Goal: Information Seeking & Learning: Learn about a topic

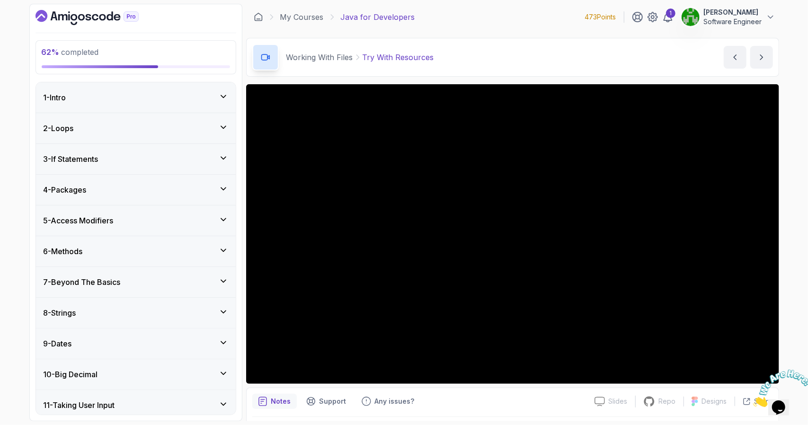
scroll to position [343, 0]
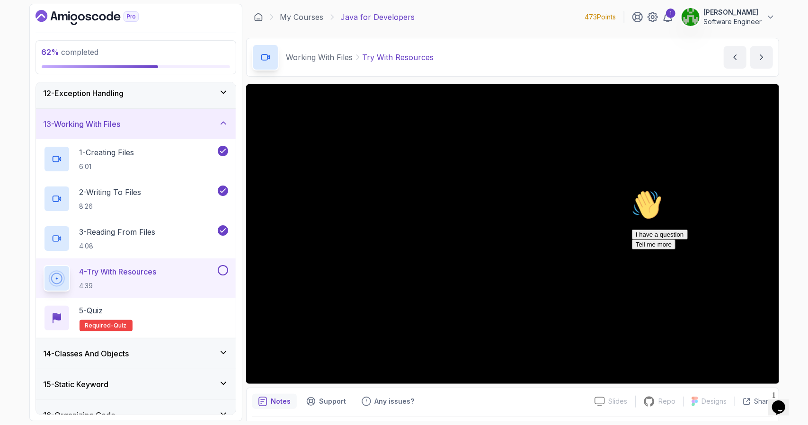
click at [780, 189] on div at bounding box center [717, 189] width 170 height 0
drag, startPoint x: 789, startPoint y: 287, endPoint x: 1415, endPoint y: 476, distance: 654.0
click at [632, 189] on icon "Chat attention grabber" at bounding box center [632, 189] width 0 height 0
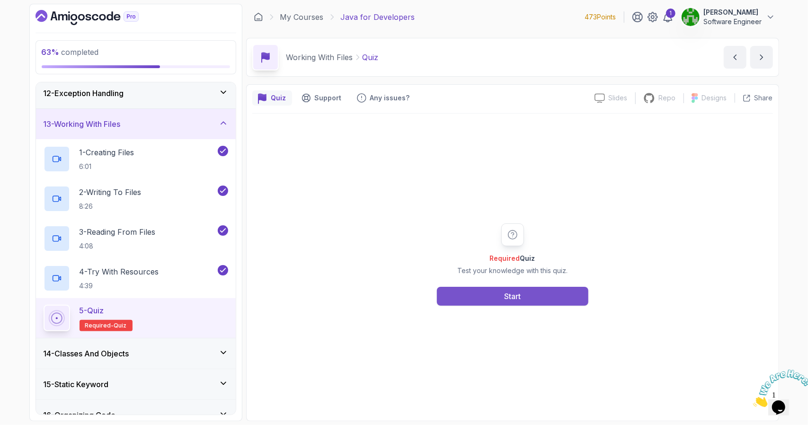
click at [511, 297] on div "Start" at bounding box center [512, 296] width 17 height 11
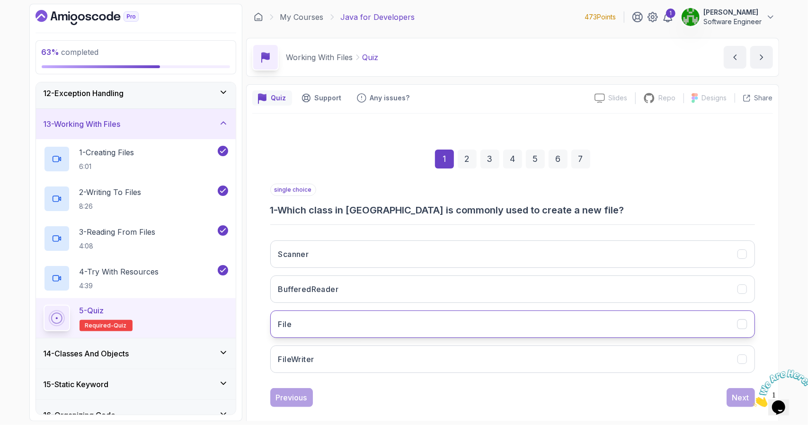
click at [300, 321] on button "File" at bounding box center [512, 324] width 485 height 27
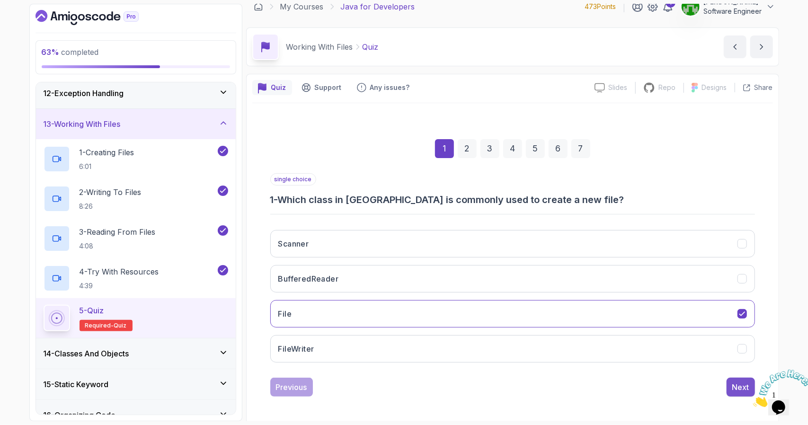
click at [731, 384] on button "Next" at bounding box center [741, 387] width 28 height 19
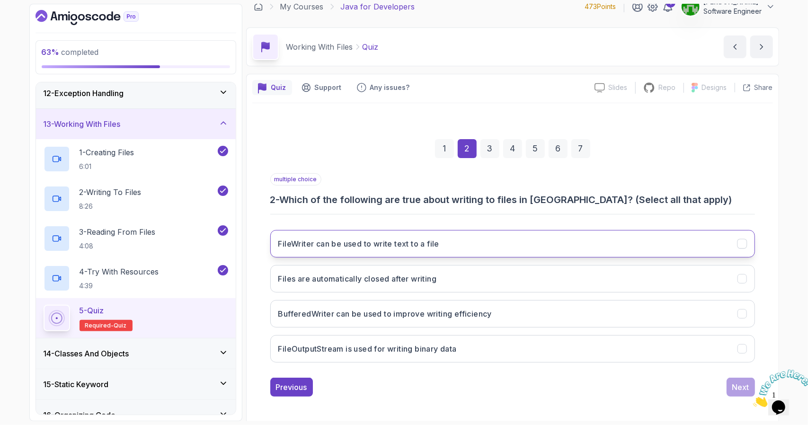
click at [425, 250] on button "FileWriter can be used to write text to a file" at bounding box center [512, 243] width 485 height 27
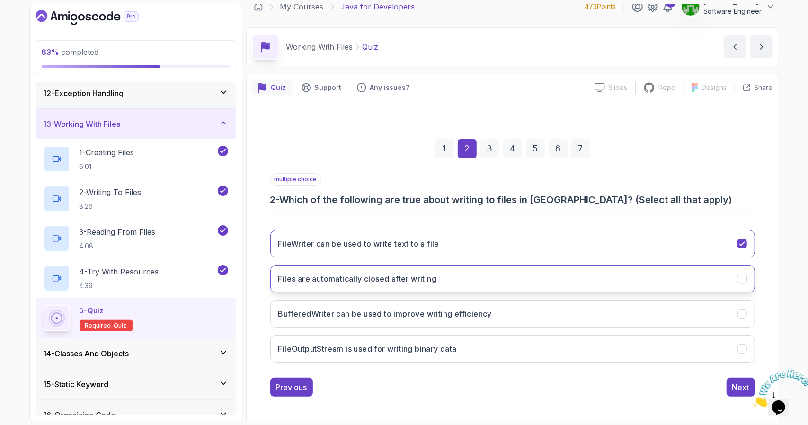
click at [419, 283] on h3 "Files are automatically closed after writing" at bounding box center [357, 278] width 159 height 11
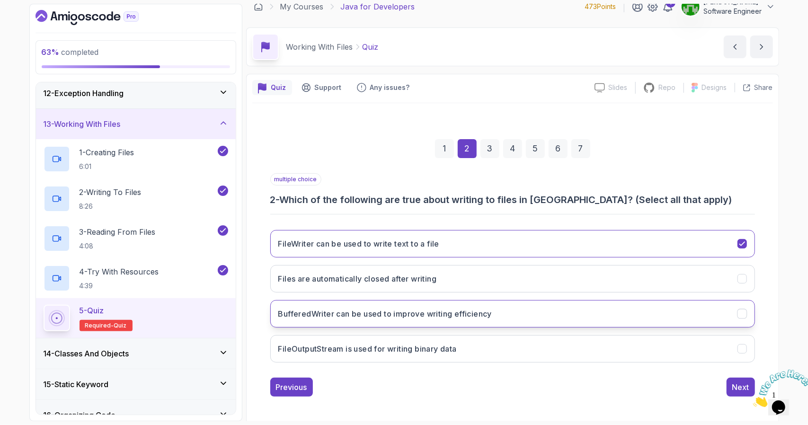
click at [382, 310] on h3 "BufferedWriter can be used to improve writing efficiency" at bounding box center [385, 313] width 214 height 11
click at [738, 382] on div "Next" at bounding box center [740, 387] width 17 height 11
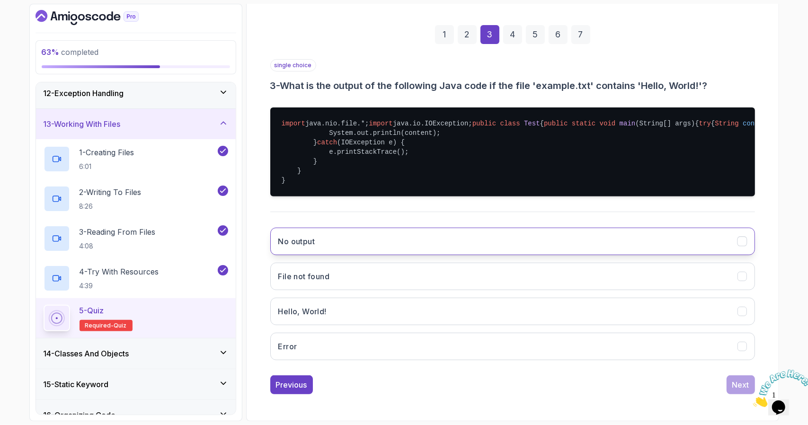
scroll to position [170, 0]
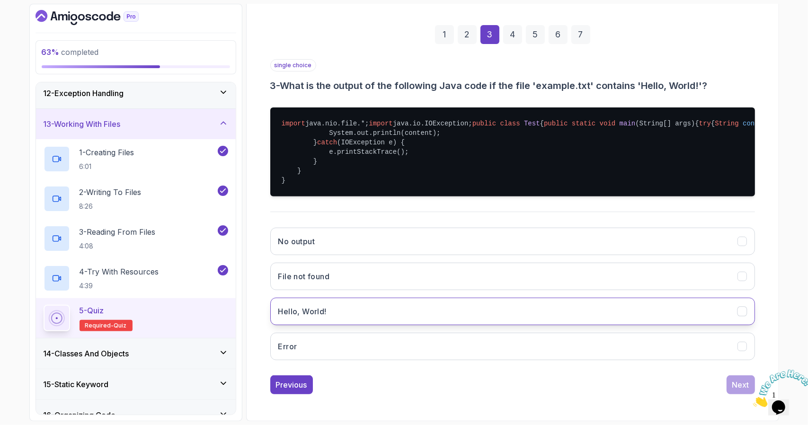
click at [486, 324] on button "Hello, World!" at bounding box center [512, 311] width 485 height 27
click at [730, 386] on button "Next" at bounding box center [741, 384] width 28 height 19
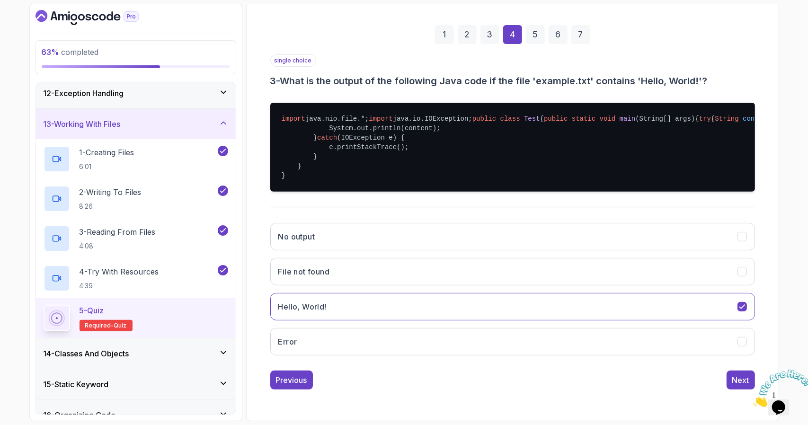
scroll to position [10, 0]
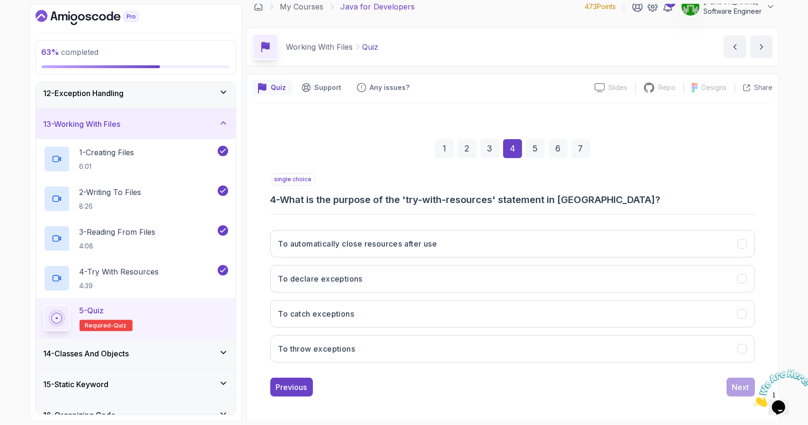
click at [753, 400] on icon "Close" at bounding box center [753, 404] width 0 height 8
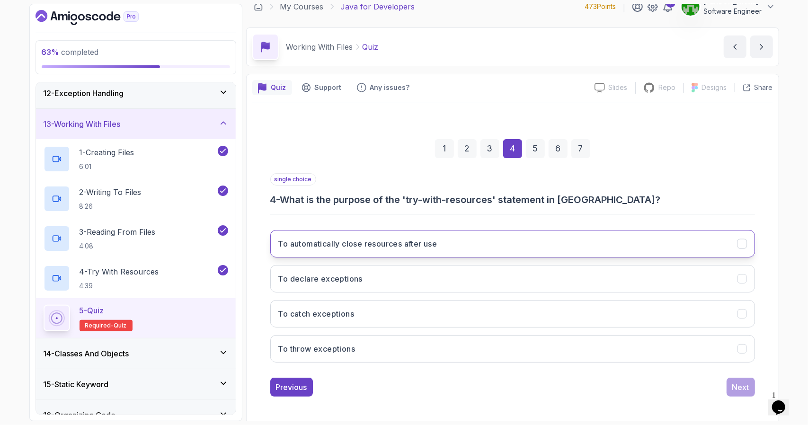
click at [399, 246] on h3 "To automatically close resources after use" at bounding box center [357, 243] width 159 height 11
click at [735, 384] on div "Next" at bounding box center [740, 387] width 17 height 11
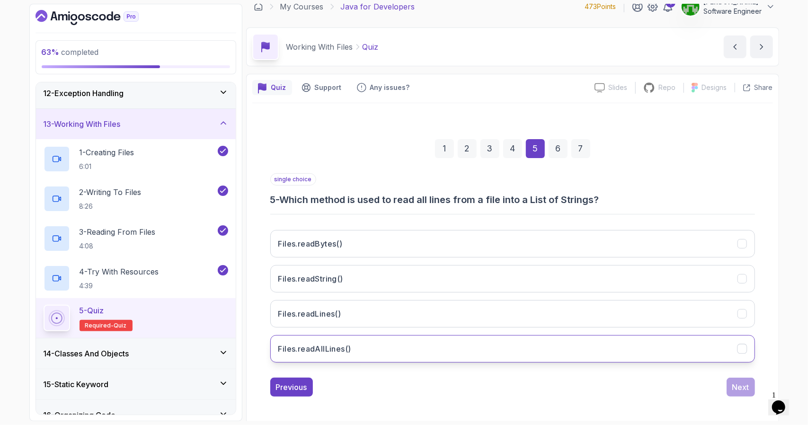
click at [367, 345] on button "Files.readAllLines()" at bounding box center [512, 348] width 485 height 27
click at [729, 382] on button "Next" at bounding box center [741, 387] width 28 height 19
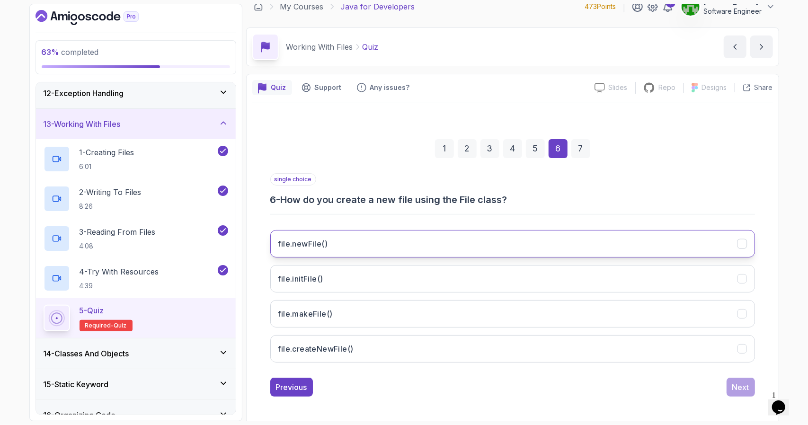
click at [422, 248] on button "file.newFile()" at bounding box center [512, 243] width 485 height 27
click at [740, 378] on button "Next" at bounding box center [741, 387] width 28 height 19
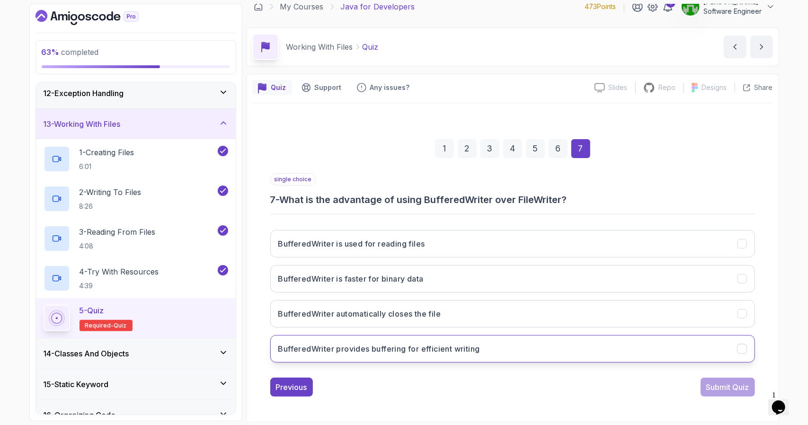
click at [455, 345] on h3 "BufferedWriter provides buffering for efficient writing" at bounding box center [379, 348] width 202 height 11
click at [722, 390] on div "Submit Quiz" at bounding box center [727, 387] width 43 height 11
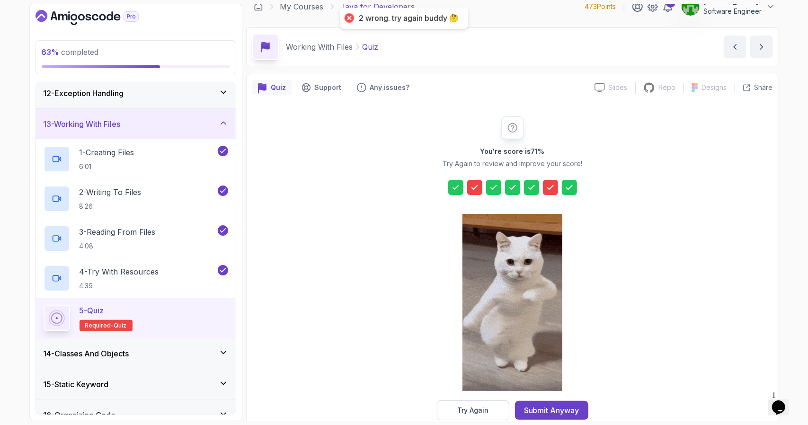
click at [553, 188] on icon at bounding box center [550, 187] width 9 height 9
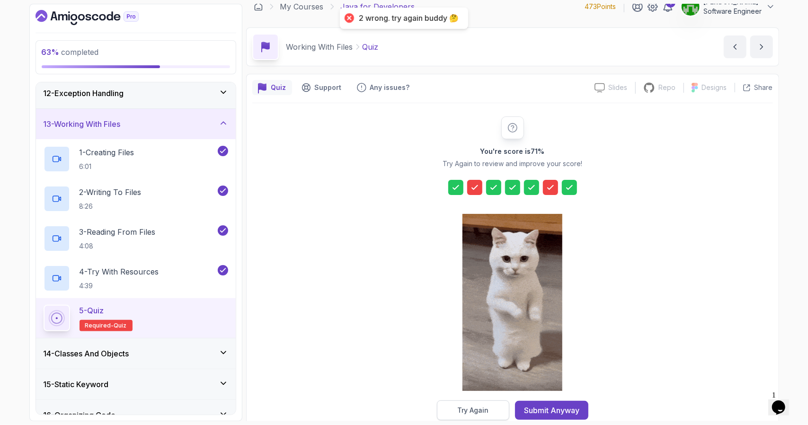
click at [466, 408] on div "Try Again" at bounding box center [472, 410] width 31 height 9
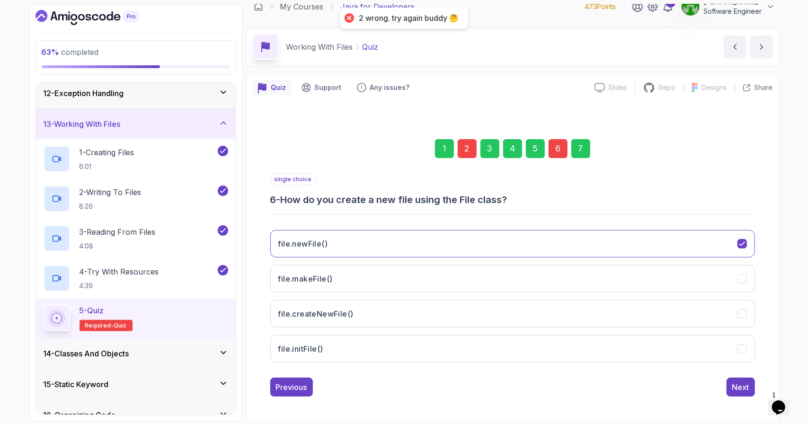
click at [552, 147] on div "6" at bounding box center [558, 148] width 19 height 19
click at [557, 147] on div "6" at bounding box center [558, 148] width 19 height 19
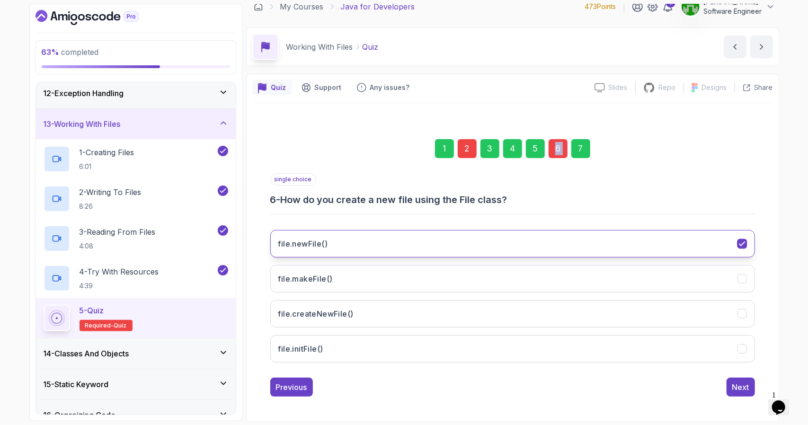
click at [474, 250] on button "file.newFile()" at bounding box center [512, 243] width 485 height 27
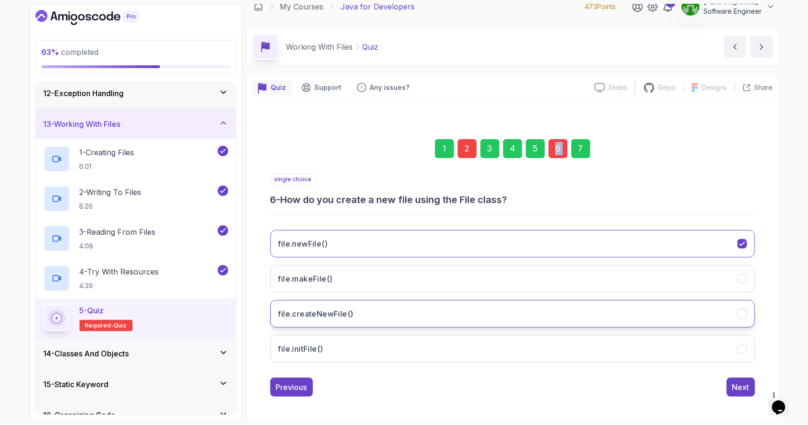
click at [458, 311] on button "file.createNewFile()" at bounding box center [512, 313] width 485 height 27
click at [466, 145] on div "2" at bounding box center [467, 148] width 19 height 19
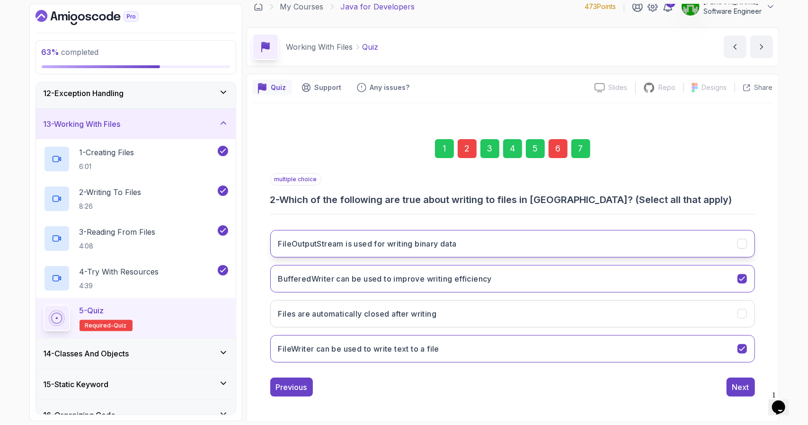
click at [499, 247] on button "FileOutputStream is used for writing binary data" at bounding box center [512, 243] width 485 height 27
click at [582, 147] on div "7" at bounding box center [580, 148] width 19 height 19
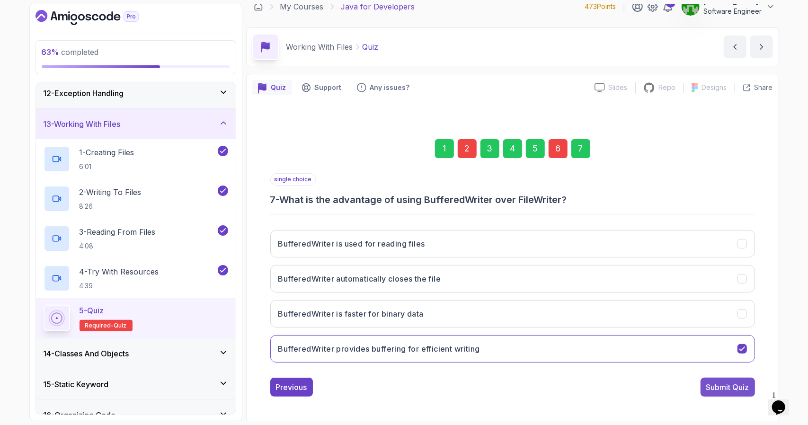
click at [704, 379] on button "Submit Quiz" at bounding box center [728, 387] width 54 height 19
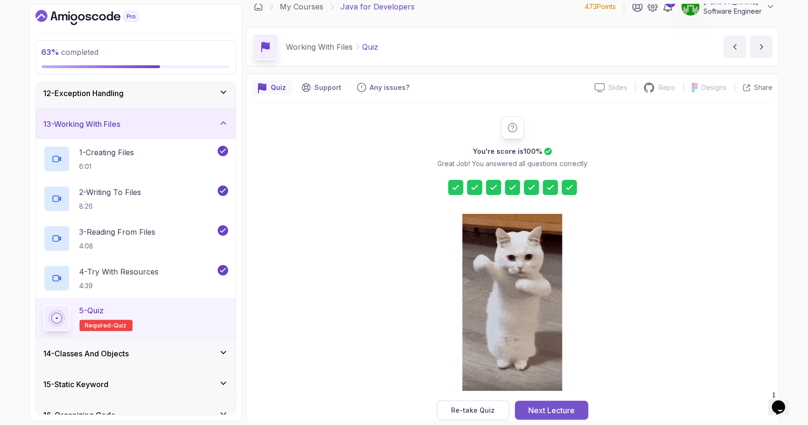
click at [555, 405] on div "Next Lecture" at bounding box center [551, 410] width 46 height 11
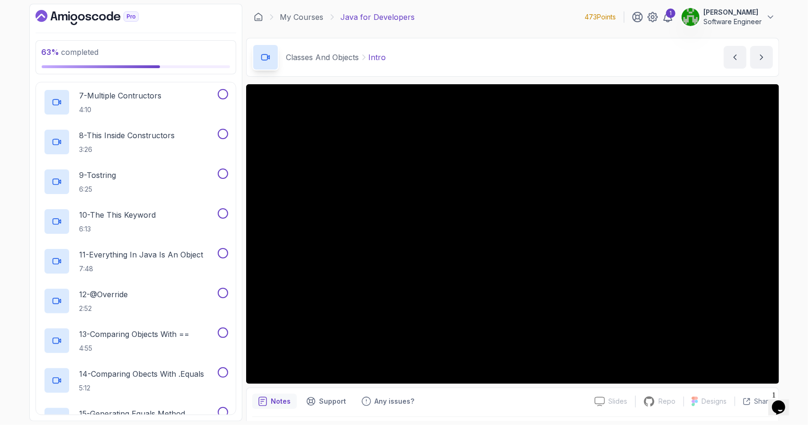
scroll to position [595, 0]
